Goal: Find specific page/section: Find specific page/section

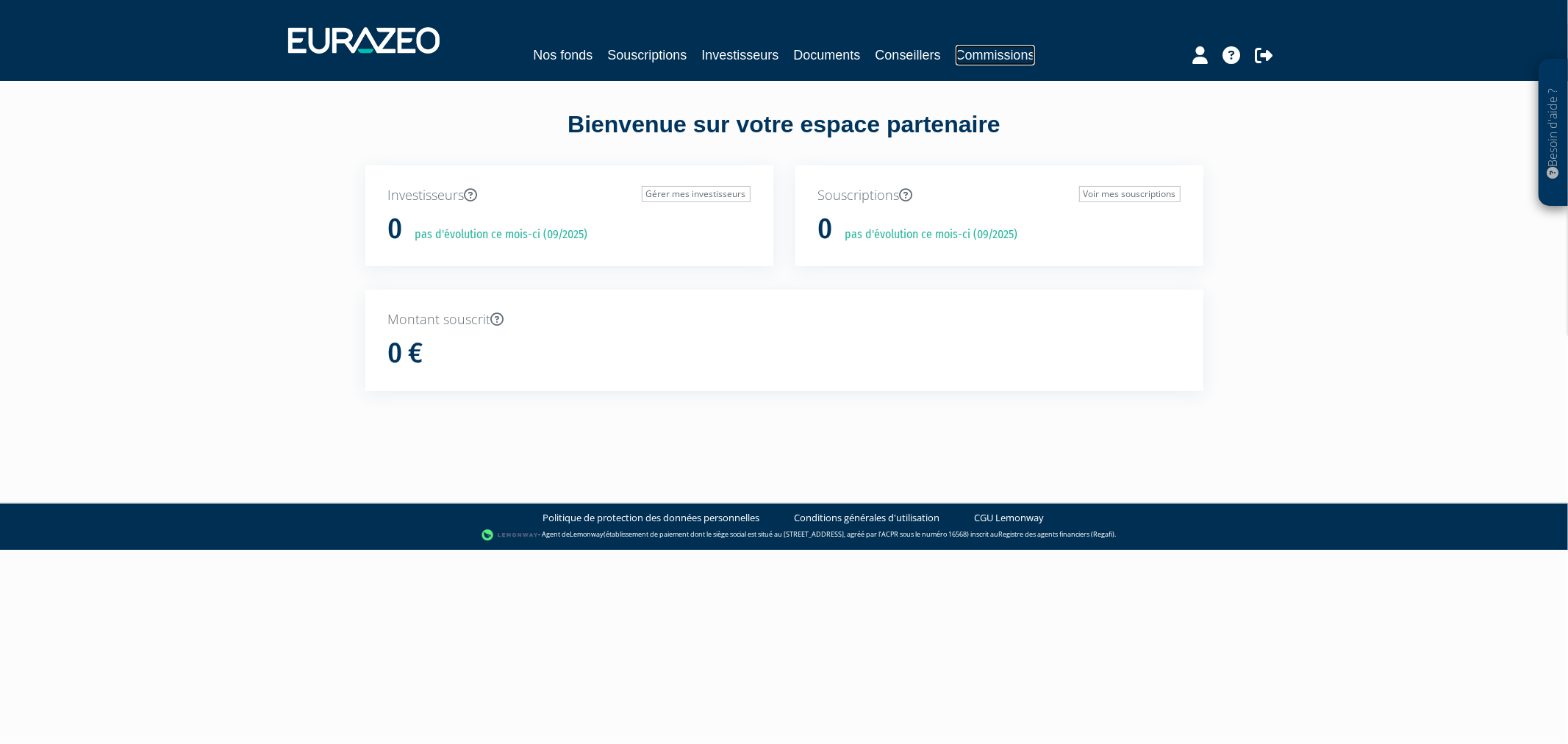
click at [994, 59] on link "Commissions" at bounding box center [995, 54] width 79 height 20
click at [978, 61] on link "Commissions 2" at bounding box center [994, 54] width 108 height 20
